Goal: Information Seeking & Learning: Learn about a topic

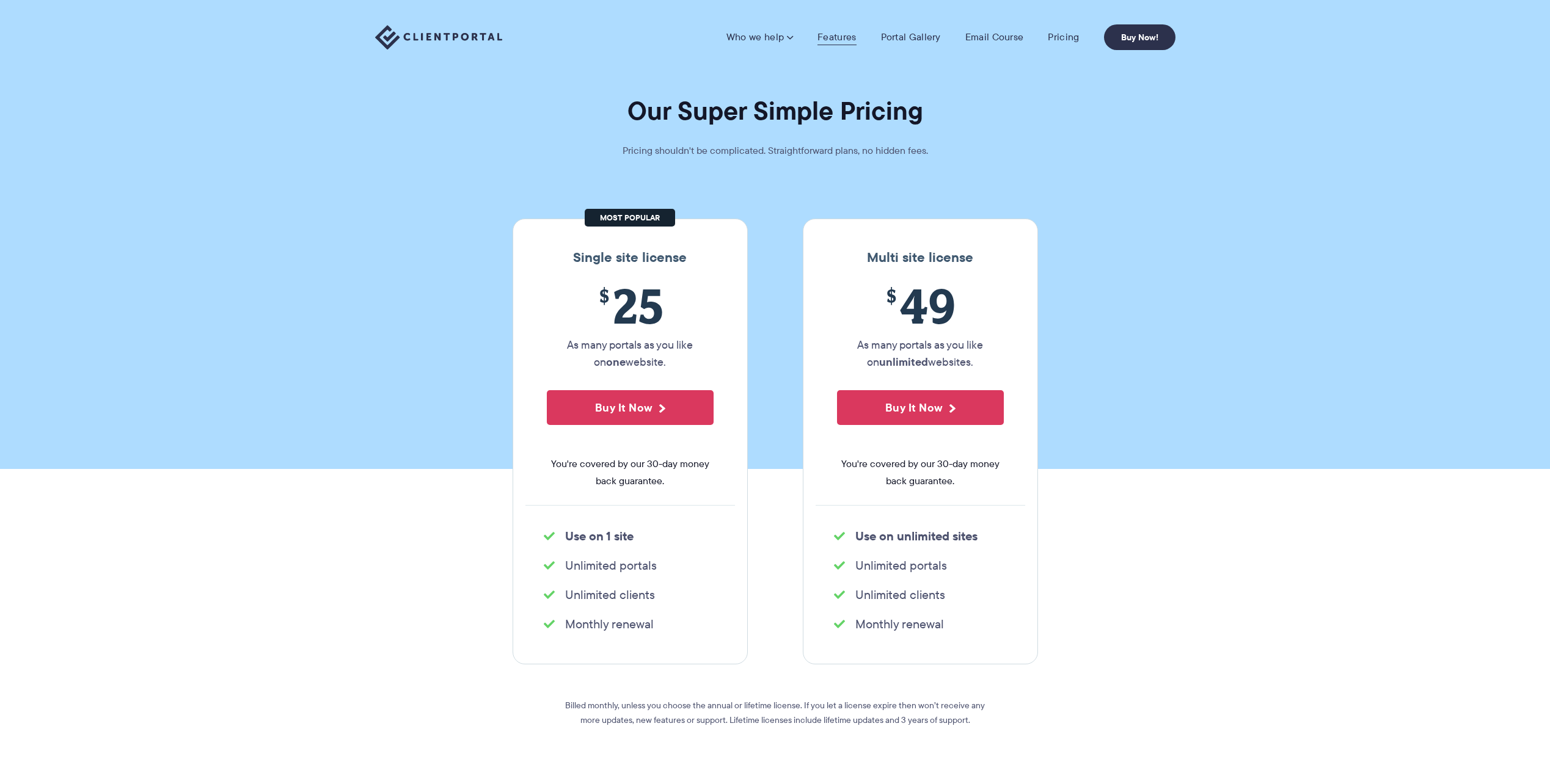
click at [840, 35] on link "Features" at bounding box center [836, 37] width 39 height 12
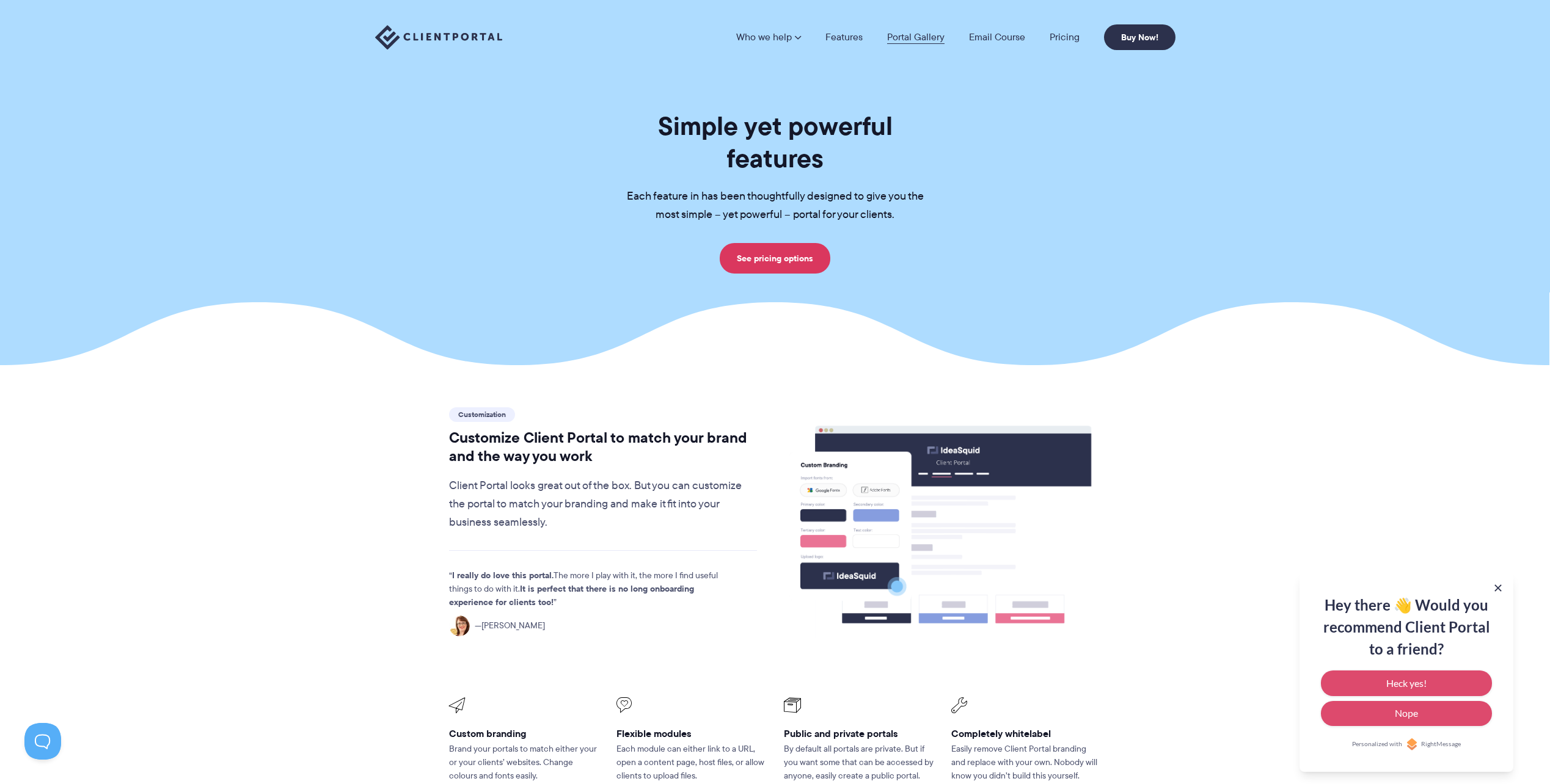
click at [916, 39] on link "Portal Gallery" at bounding box center [915, 37] width 57 height 9
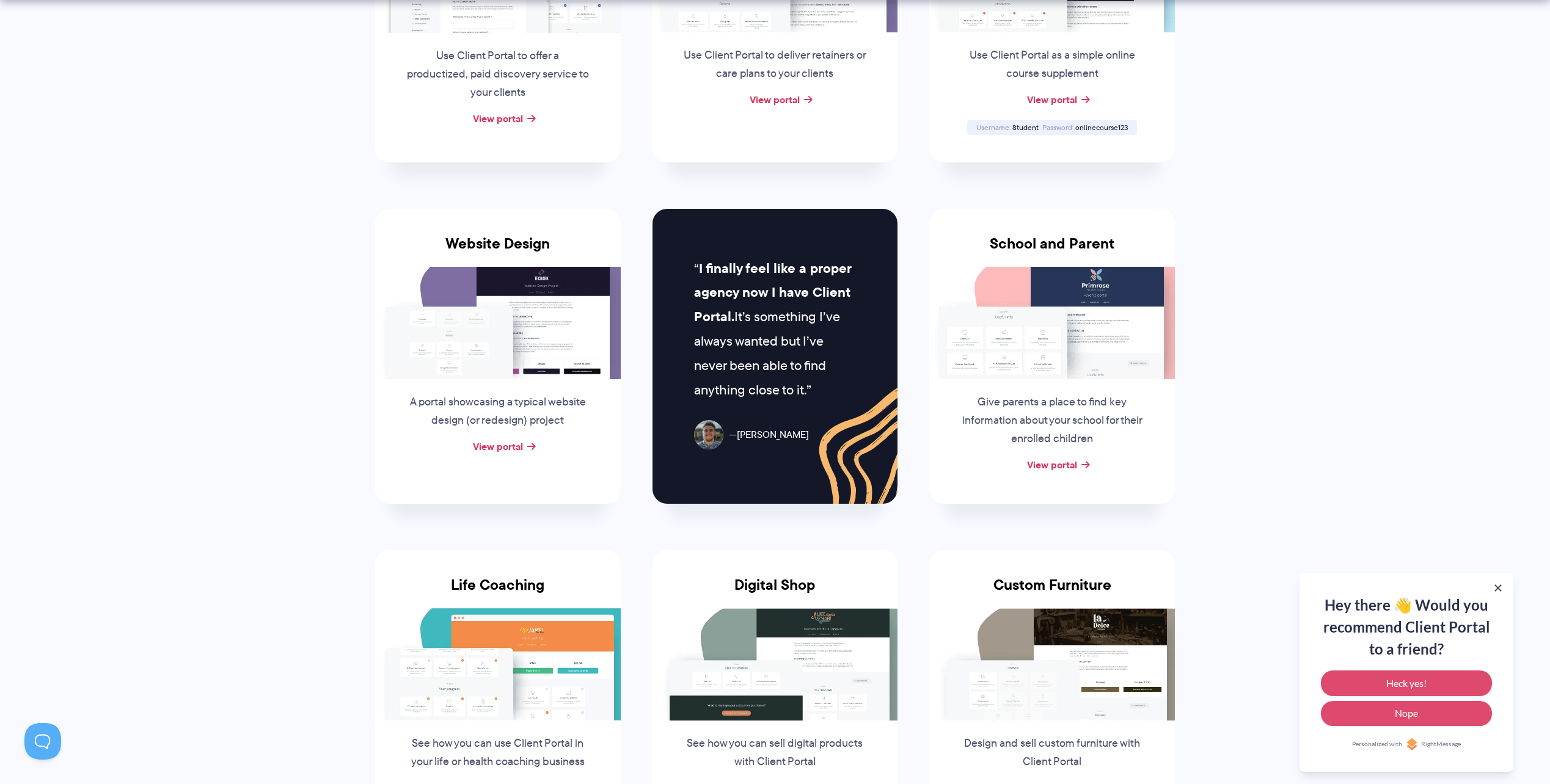
scroll to position [611, 0]
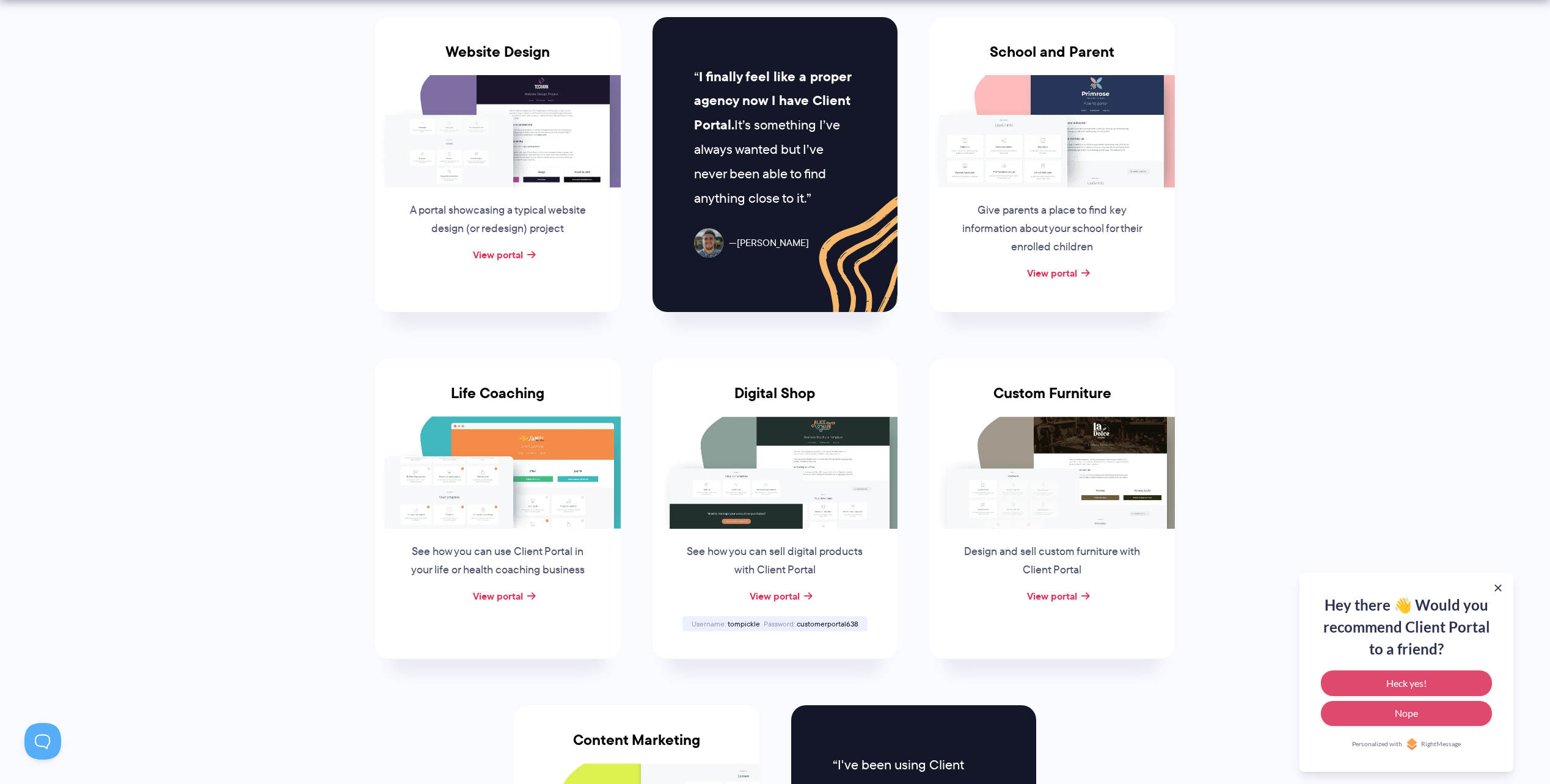
click at [769, 441] on img at bounding box center [775, 473] width 246 height 112
click at [769, 599] on link "View portal" at bounding box center [775, 595] width 50 height 14
click at [731, 482] on img at bounding box center [775, 473] width 246 height 112
click at [818, 626] on span "customerportal638" at bounding box center [827, 624] width 62 height 10
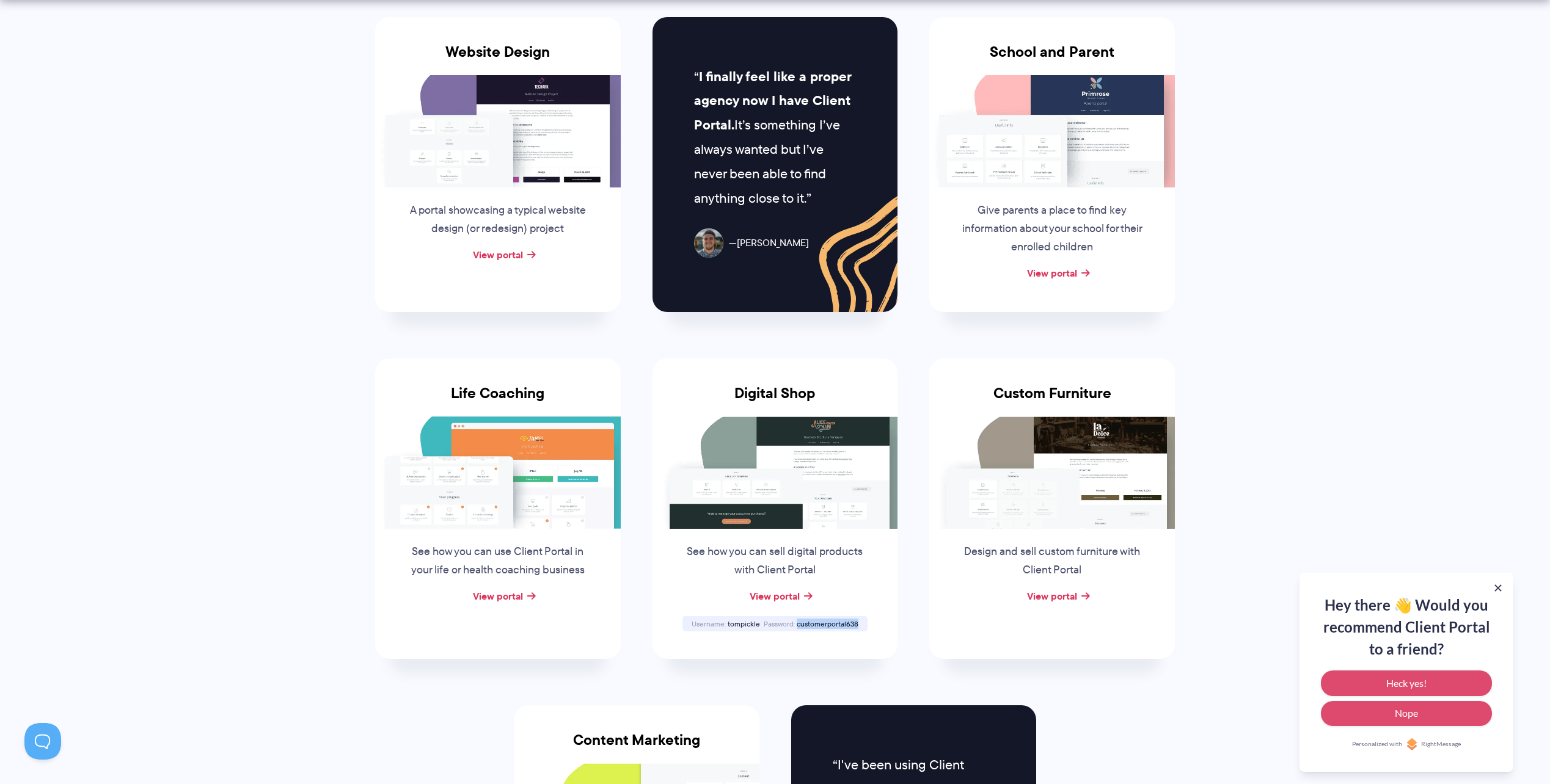
copy span "customerportal638"
click at [769, 597] on link "View portal" at bounding box center [775, 595] width 50 height 14
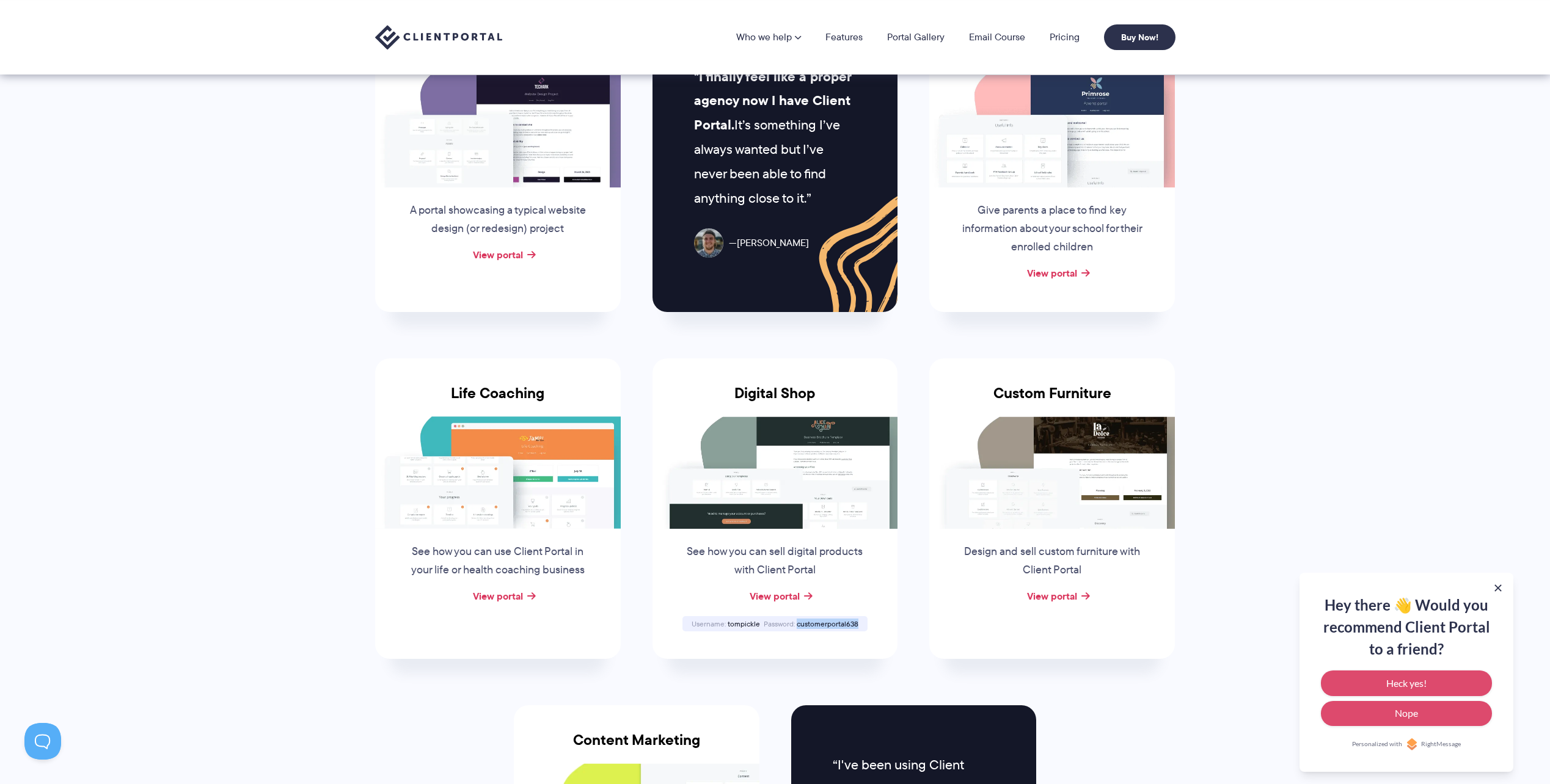
scroll to position [122, 0]
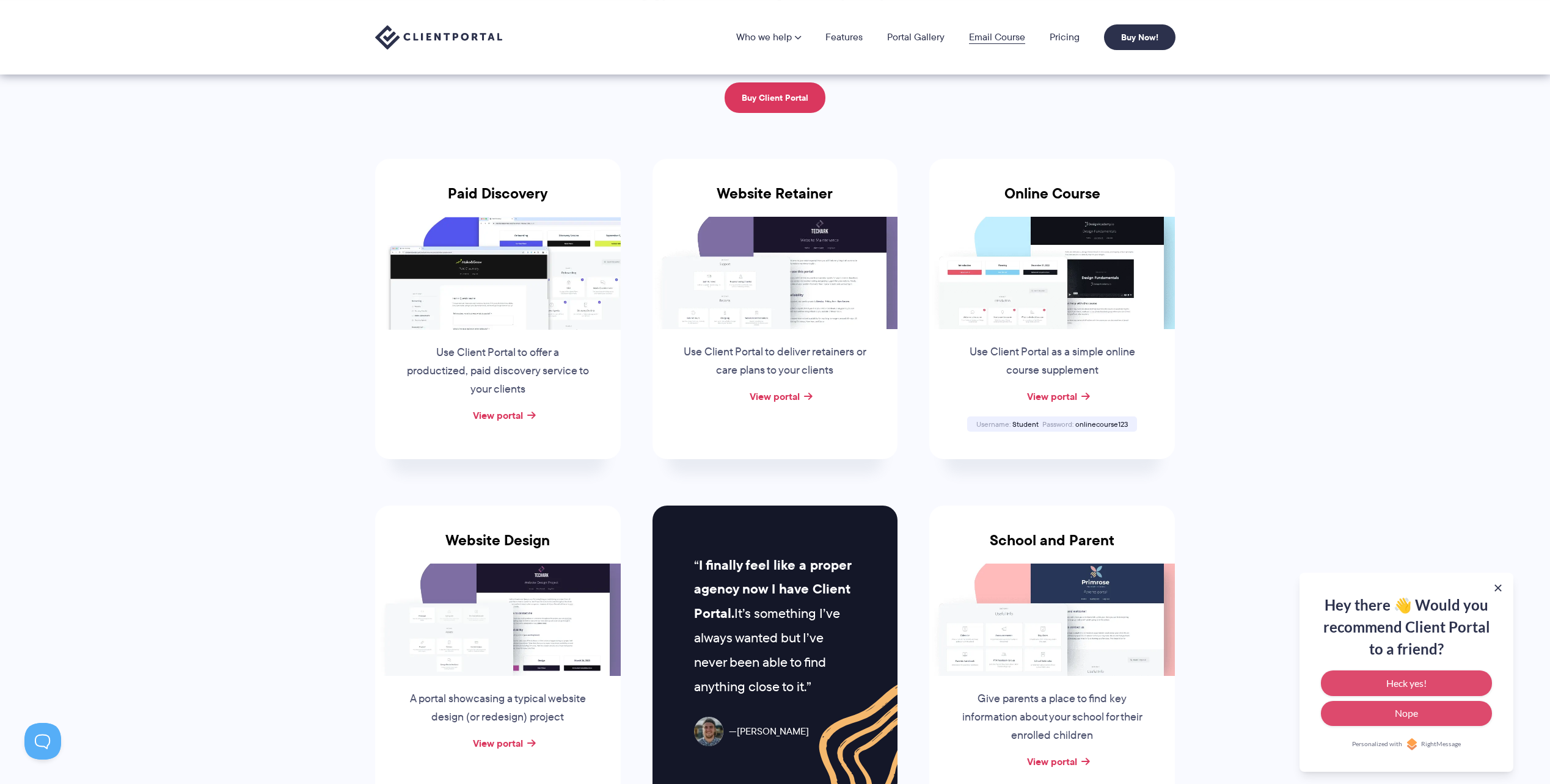
click at [990, 41] on link "Email Course" at bounding box center [997, 37] width 56 height 9
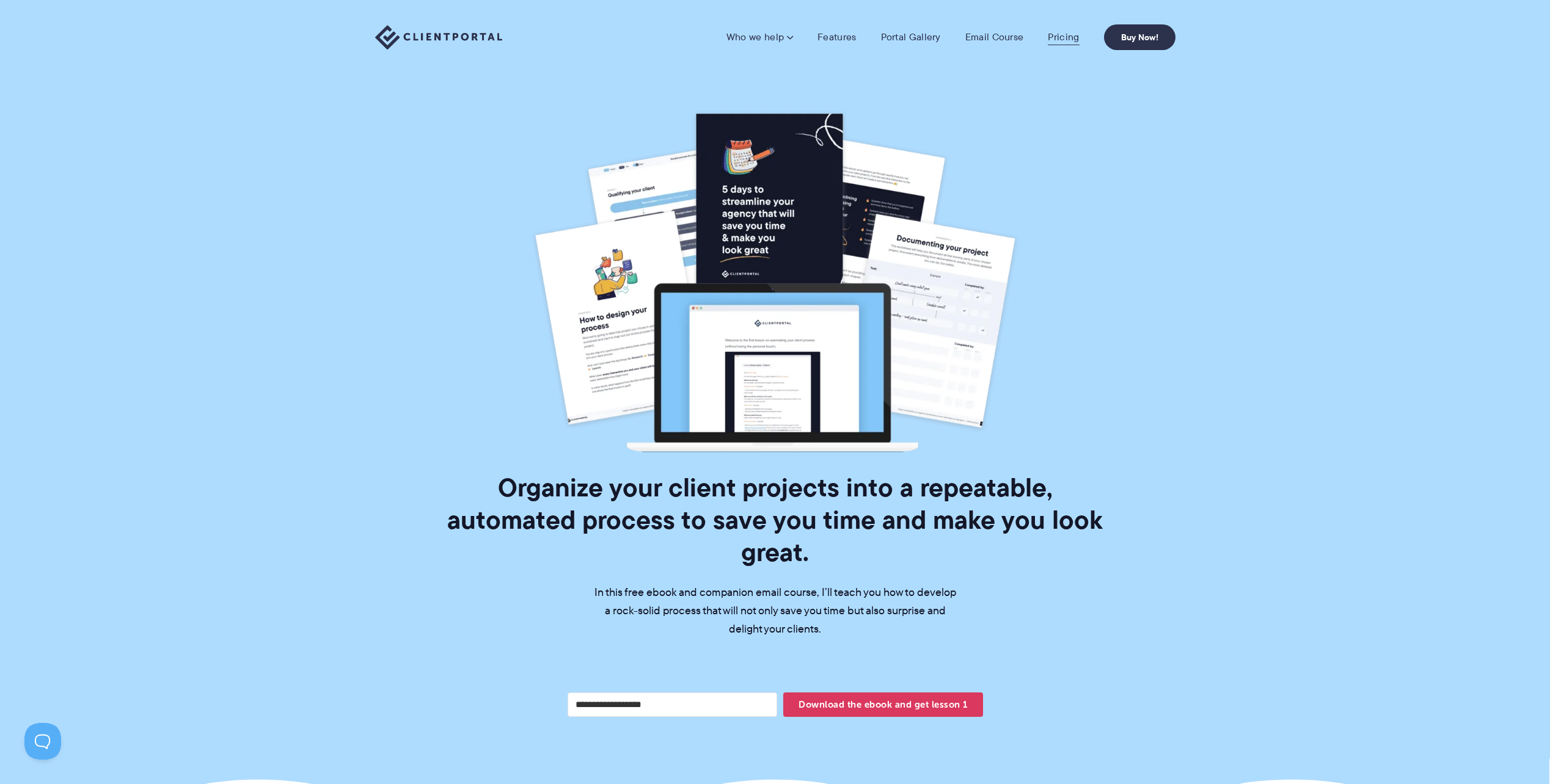
click at [1062, 40] on link "Pricing" at bounding box center [1063, 37] width 31 height 12
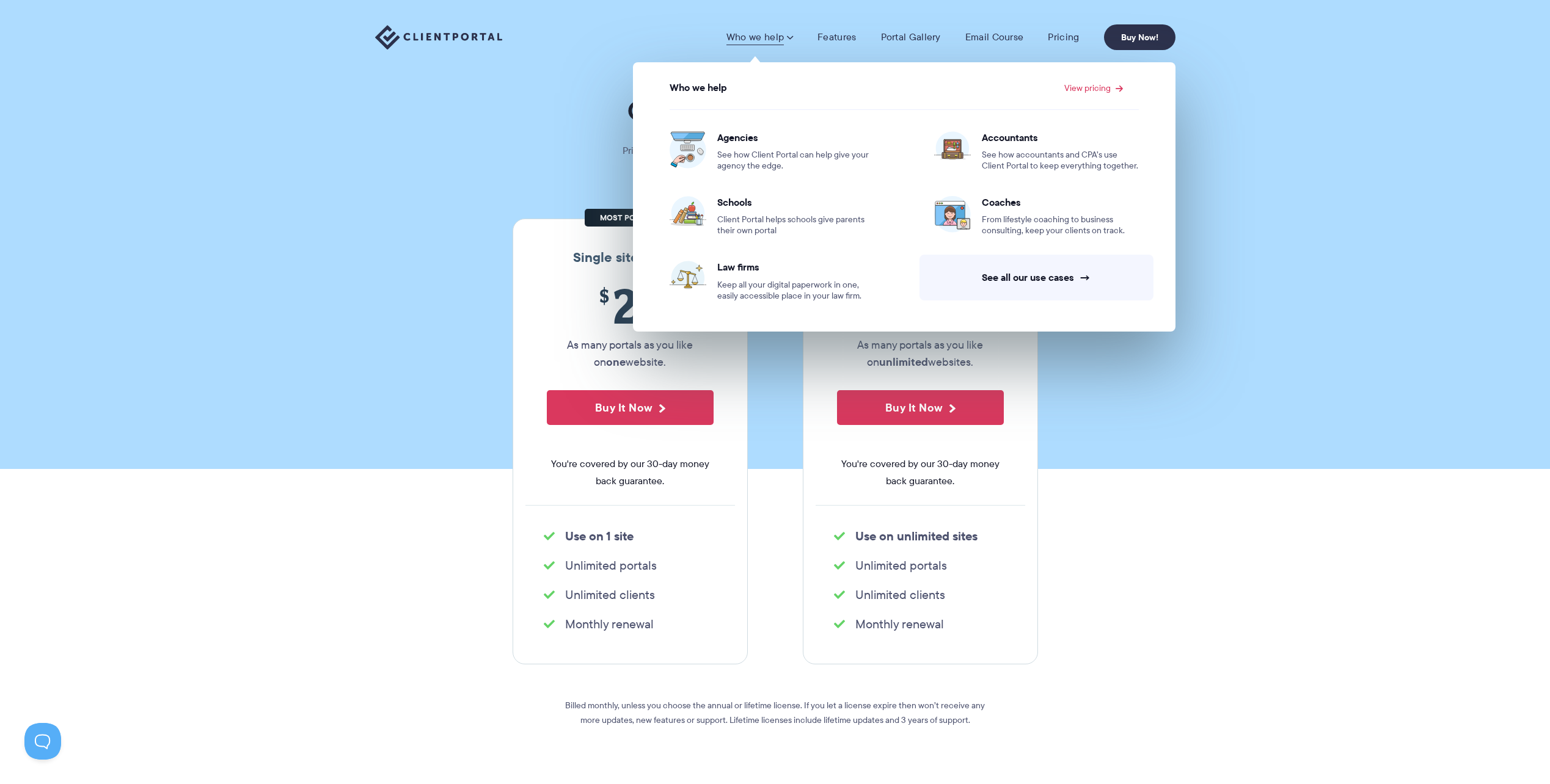
click at [751, 40] on link "Who we help" at bounding box center [759, 37] width 66 height 12
click at [551, 188] on section "Our Super Simple Pricing Pricing shouldn't be complicated. Straightforward plan…" at bounding box center [775, 234] width 1550 height 469
